Goal: Task Accomplishment & Management: Complete application form

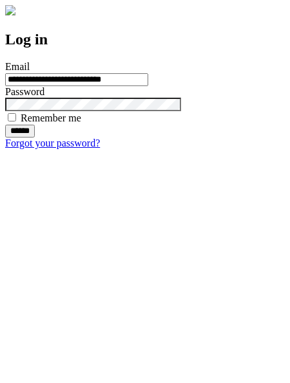
type input "**********"
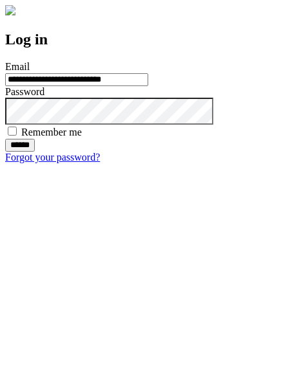
click at [35, 152] on input "******" at bounding box center [20, 145] width 30 height 13
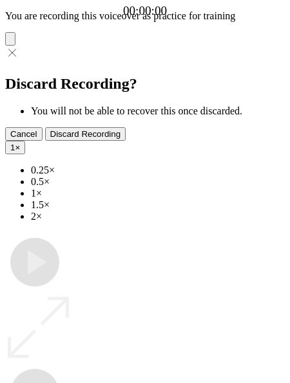
type input "**********"
